Goal: Download file/media

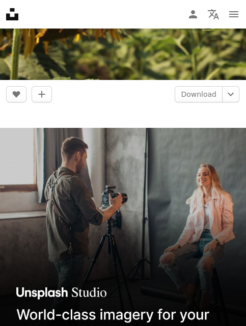
scroll to position [839, 0]
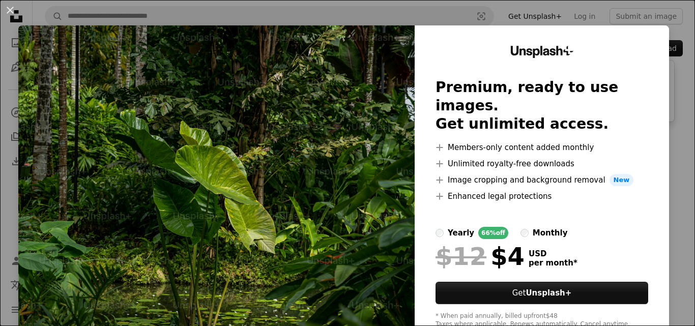
click at [376, 127] on img at bounding box center [216, 187] width 396 height 324
